Goal: Check status: Check status

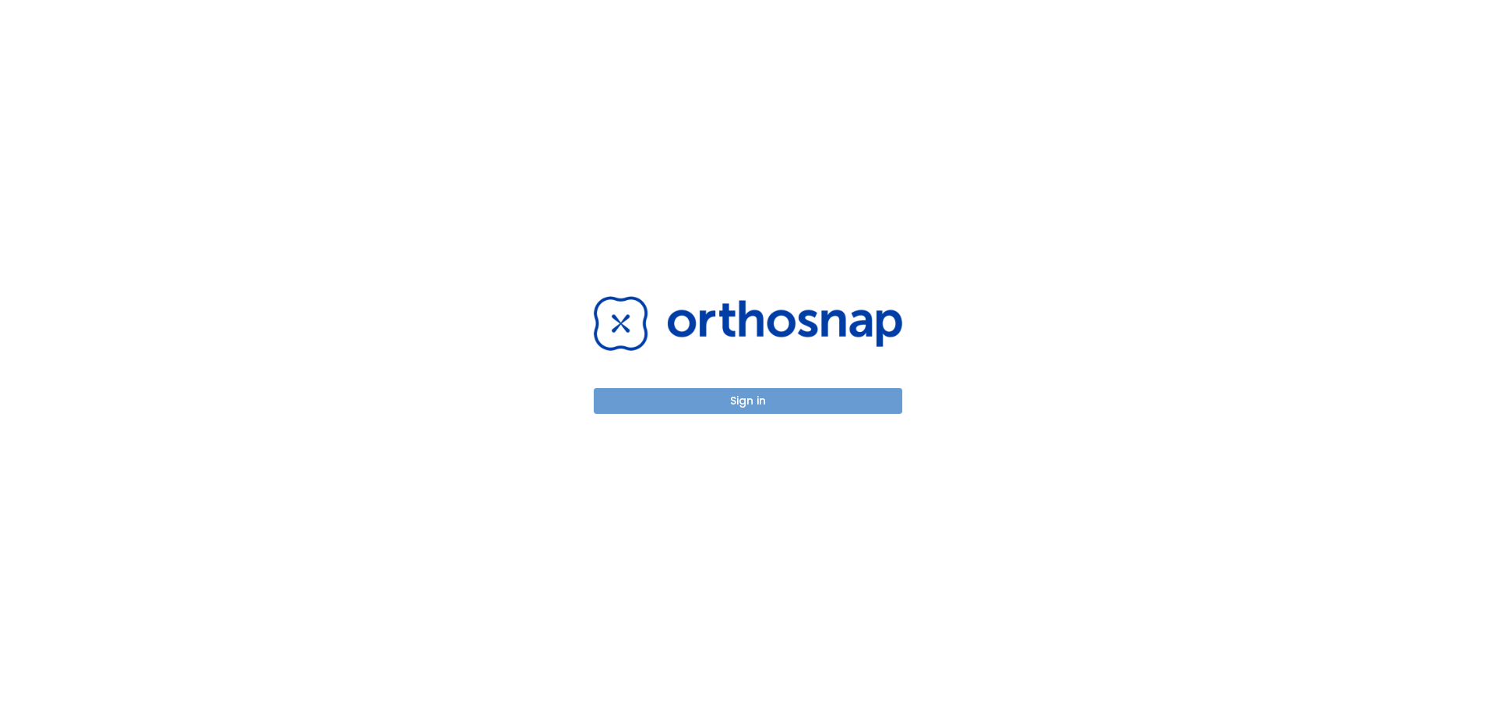
click at [716, 393] on button "Sign in" at bounding box center [748, 401] width 309 height 26
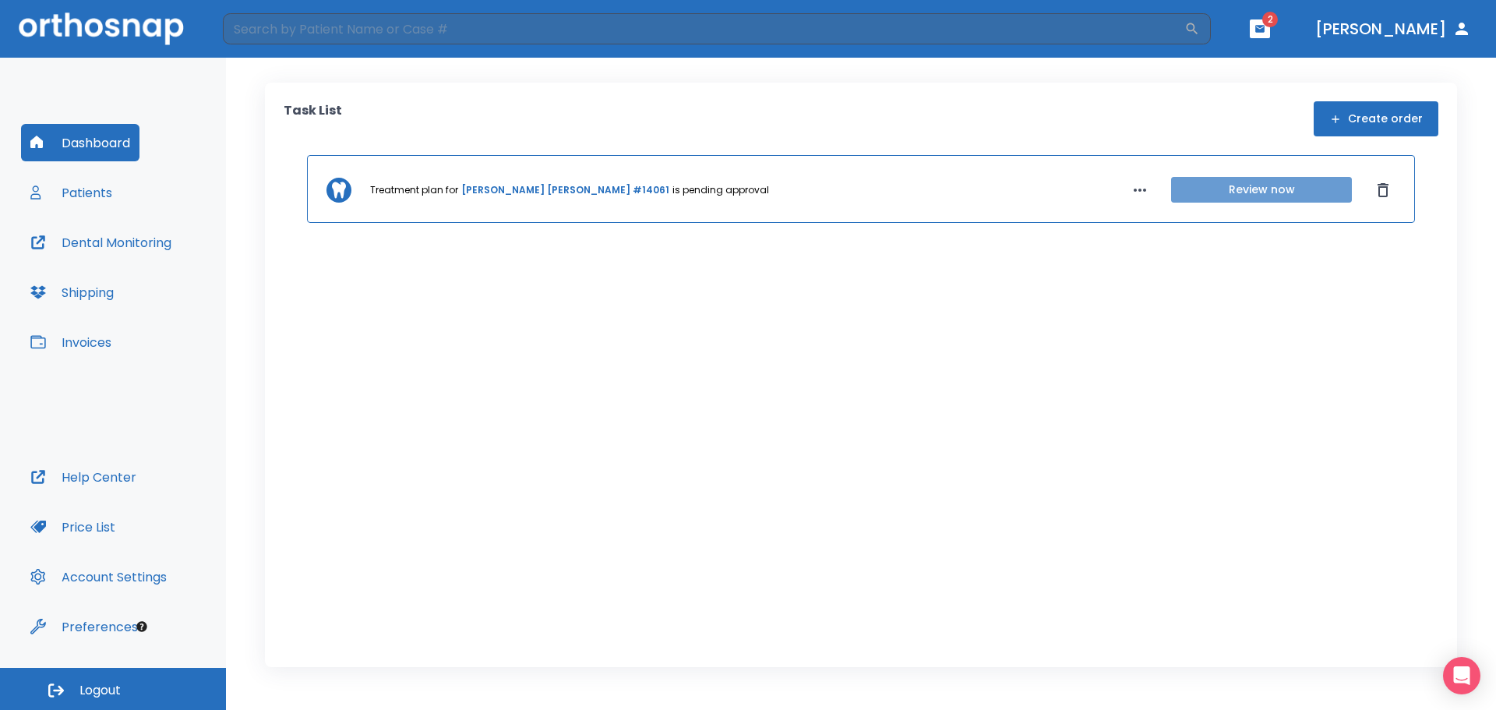
click at [1251, 186] on button "Review now" at bounding box center [1261, 190] width 181 height 26
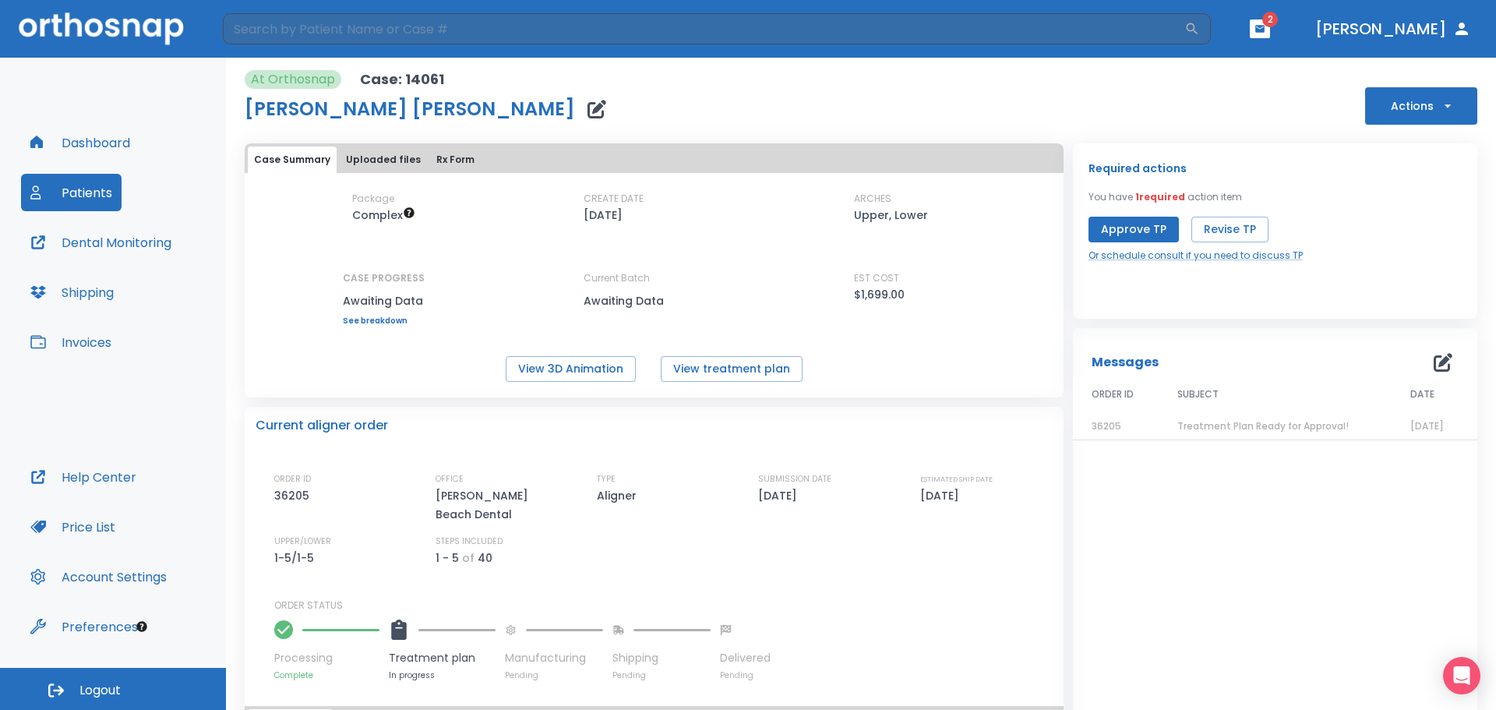
click at [1266, 33] on icon "button" at bounding box center [1260, 28] width 11 height 11
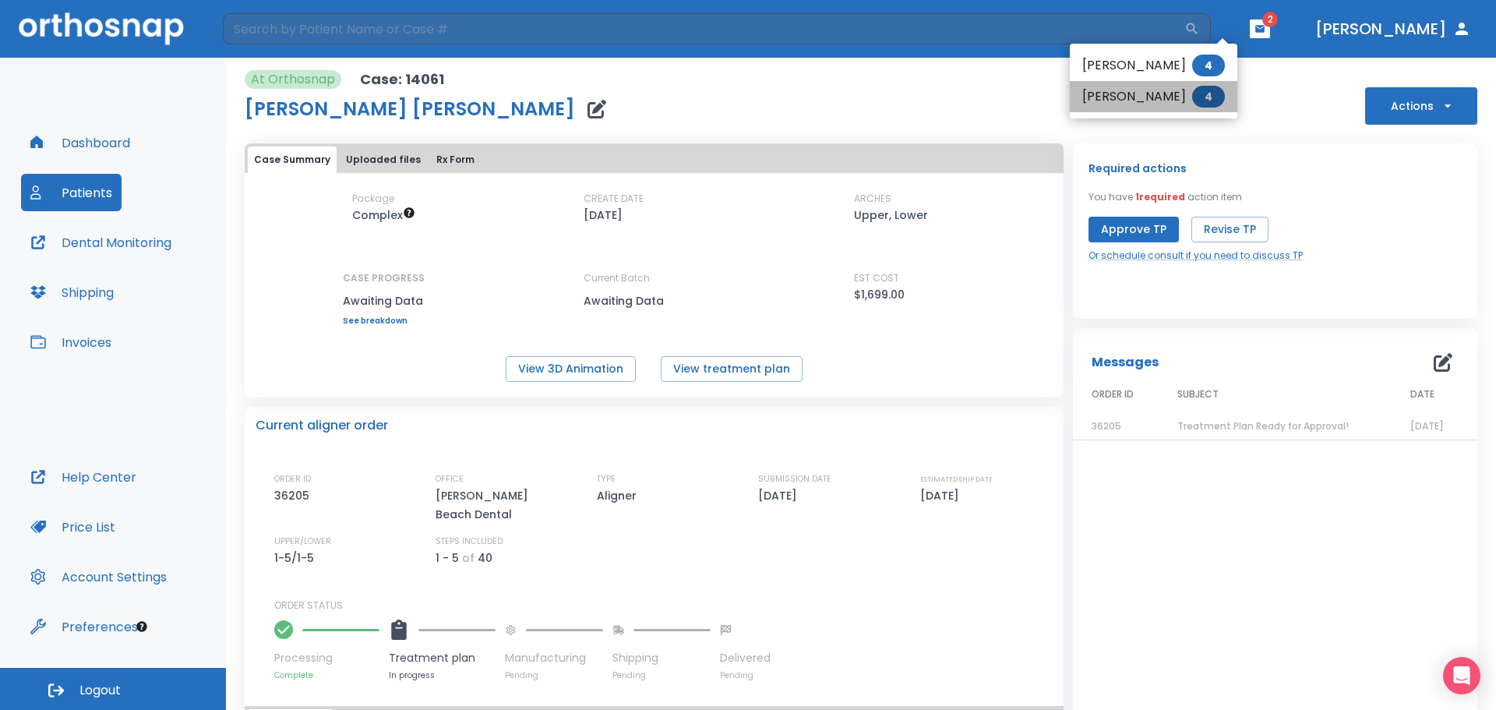
click at [1158, 97] on li "[PERSON_NAME] 4" at bounding box center [1154, 96] width 168 height 31
